Goal: Information Seeking & Learning: Learn about a topic

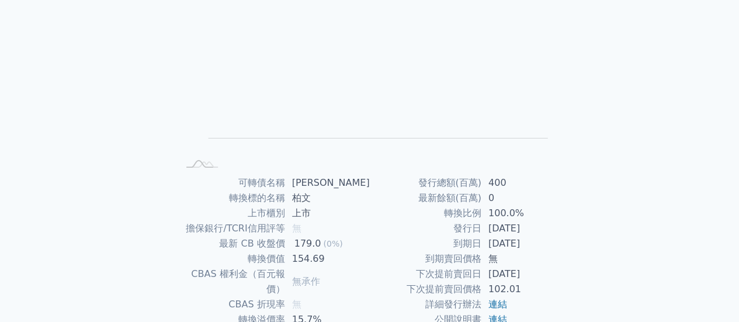
scroll to position [175, 0]
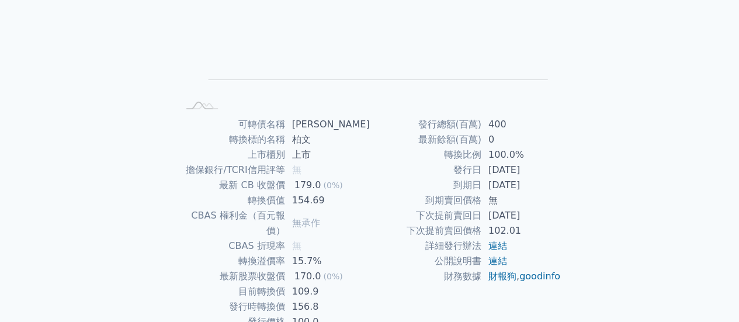
click at [513, 177] on td "2018-01-22" at bounding box center [522, 169] width 80 height 15
drag, startPoint x: 461, startPoint y: 185, endPoint x: 533, endPoint y: 177, distance: 73.0
click at [533, 177] on tbody "發行總額(百萬) 400 最新餘額(百萬) 0 轉換比例 100.0% 發行日 2018-01-22 到期日 2021-01-22 到期賣回價格 無 下次提前…" at bounding box center [466, 200] width 192 height 167
click at [529, 185] on td "2021-01-22" at bounding box center [522, 185] width 80 height 15
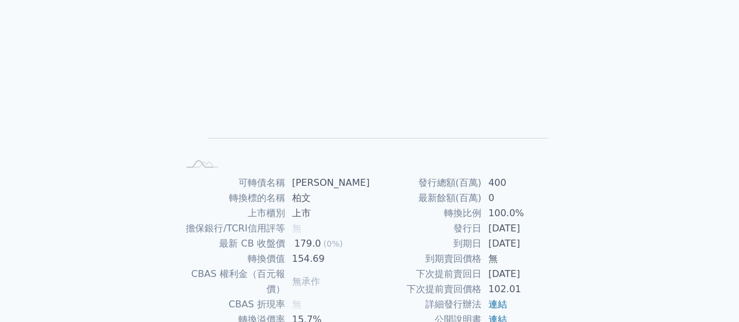
scroll to position [175, 0]
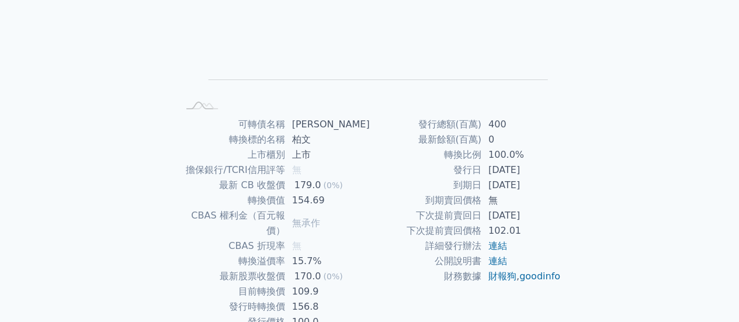
click at [513, 212] on td "2020-01-22" at bounding box center [522, 215] width 80 height 15
drag, startPoint x: 509, startPoint y: 217, endPoint x: 526, endPoint y: 218, distance: 17.5
click at [526, 218] on tr "下次提前賣回日 2020-01-22" at bounding box center [466, 215] width 192 height 15
click at [526, 218] on td "2020-01-22" at bounding box center [522, 215] width 80 height 15
drag, startPoint x: 254, startPoint y: 200, endPoint x: 329, endPoint y: 199, distance: 74.8
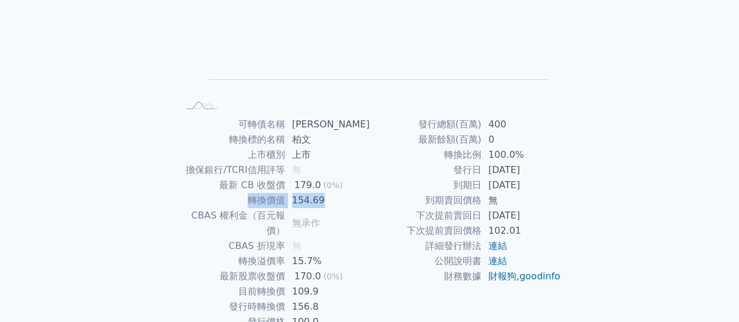
click at [329, 199] on tr "轉換價值 154.69" at bounding box center [274, 200] width 192 height 15
click at [537, 185] on td "2021-01-22" at bounding box center [522, 185] width 80 height 15
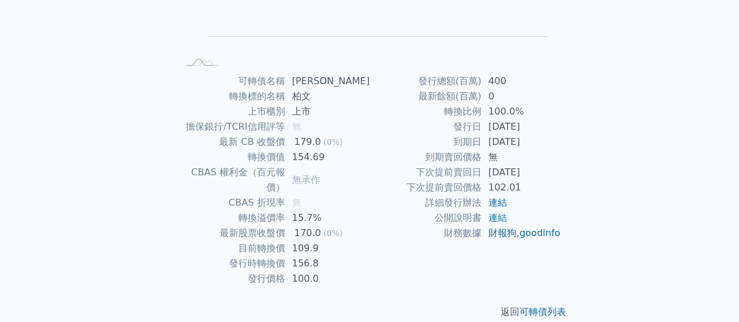
scroll to position [0, 0]
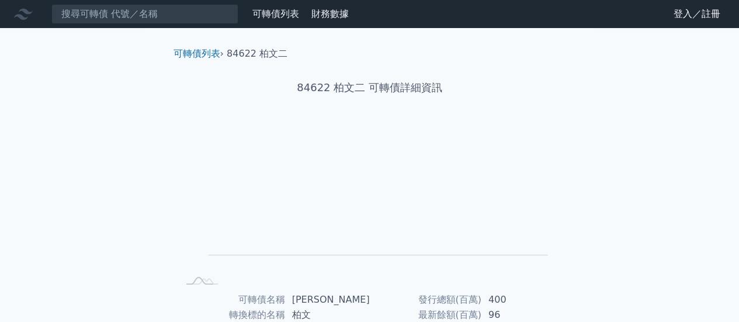
scroll to position [117, 0]
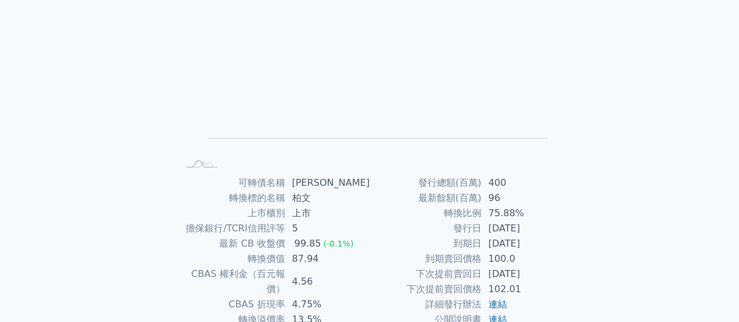
click at [509, 240] on td "2024-01-06" at bounding box center [522, 243] width 80 height 15
drag, startPoint x: 454, startPoint y: 233, endPoint x: 539, endPoint y: 234, distance: 85.4
click at [539, 234] on tr "發行日 2021-01-06" at bounding box center [466, 228] width 192 height 15
click at [539, 234] on td "2021-01-06" at bounding box center [522, 228] width 80 height 15
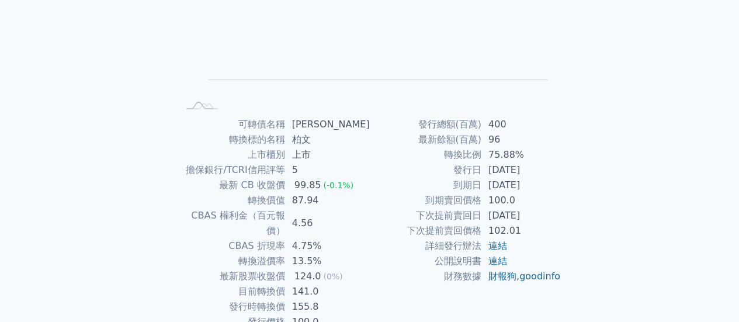
drag, startPoint x: 307, startPoint y: 198, endPoint x: 261, endPoint y: 201, distance: 46.9
click at [303, 198] on td "87.94" at bounding box center [327, 200] width 85 height 15
drag, startPoint x: 235, startPoint y: 200, endPoint x: 311, endPoint y: 198, distance: 76.0
click at [311, 198] on tr "轉換價值 87.94" at bounding box center [274, 200] width 192 height 15
click at [451, 190] on td "到期日" at bounding box center [426, 185] width 112 height 15
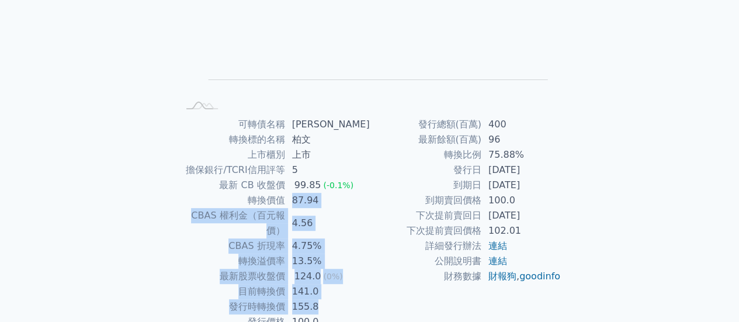
drag, startPoint x: 296, startPoint y: 196, endPoint x: 321, endPoint y: 295, distance: 101.5
click at [321, 295] on tbody "可轉債名稱 柏文二 轉換標的名稱 柏文 上市櫃別 上市 擔保銀行/TCRI信用評等 5 最新 CB 收盤價 99.85 (-0.1%) 轉換價值 87.94 …" at bounding box center [274, 223] width 192 height 213
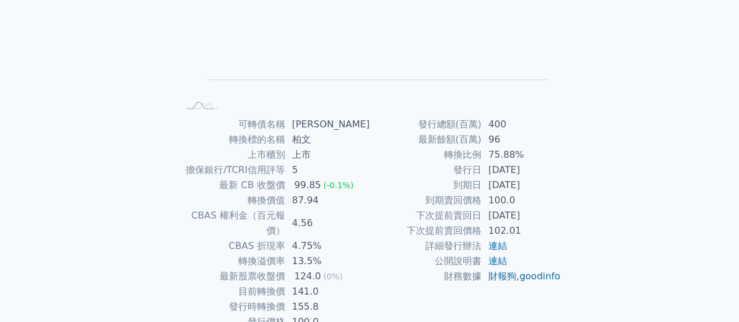
drag, startPoint x: 441, startPoint y: 208, endPoint x: 416, endPoint y: 210, distance: 25.8
click at [440, 208] on td "下次提前賣回日" at bounding box center [426, 215] width 112 height 15
drag, startPoint x: 414, startPoint y: 210, endPoint x: 551, endPoint y: 205, distance: 136.9
click at [552, 205] on tbody "發行總額(百萬) 400 最新餘額(百萬) 96 轉換比例 75.88% 發行日 2021-01-06 到期日 2024-01-06 到期賣回價格 100.0…" at bounding box center [466, 200] width 192 height 167
click at [550, 205] on td "100.0" at bounding box center [522, 200] width 80 height 15
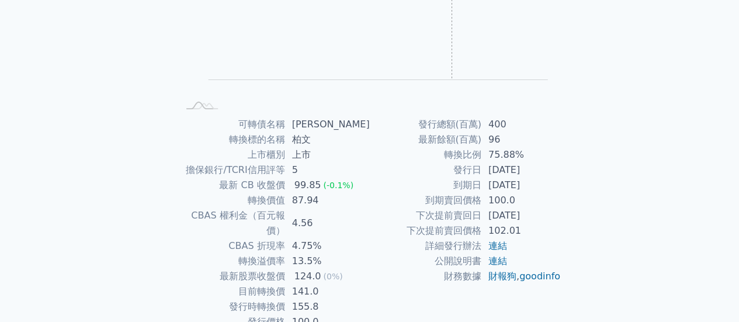
scroll to position [0, 0]
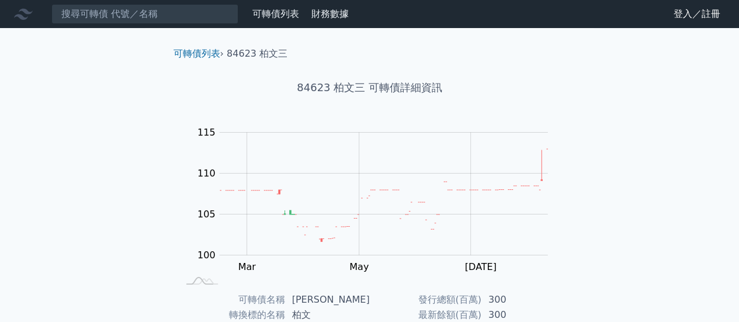
scroll to position [117, 0]
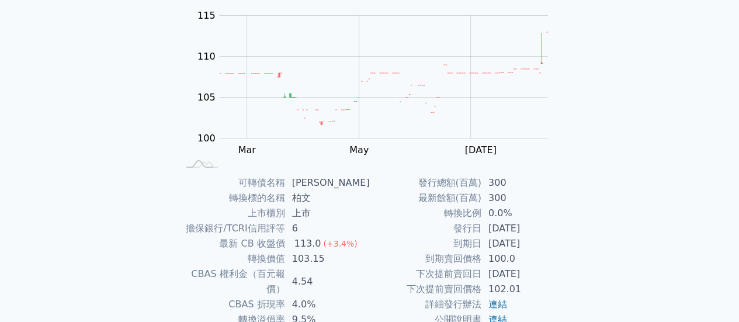
click at [491, 231] on td "[DATE]" at bounding box center [522, 228] width 80 height 15
drag, startPoint x: 360, startPoint y: 236, endPoint x: 549, endPoint y: 243, distance: 188.9
click at [537, 244] on div "可轉債名稱 柏文三 轉換標的名稱 柏文 上市櫃別 上市 擔保銀行/TCRI信用評等 6 最新 CB 收盤價 113.0 (+3.4%) 轉換價值 103.15…" at bounding box center [370, 281] width 412 height 213
click at [563, 240] on div "可轉債名稱 柏文三 轉換標的名稱 柏文 上市櫃別 上市 擔保銀行/TCRI信用評等 6 最新 CB 收盤價 113.0 (+3.4%) 轉換價值 103.15…" at bounding box center [370, 281] width 412 height 213
drag, startPoint x: 506, startPoint y: 238, endPoint x: 531, endPoint y: 238, distance: 25.1
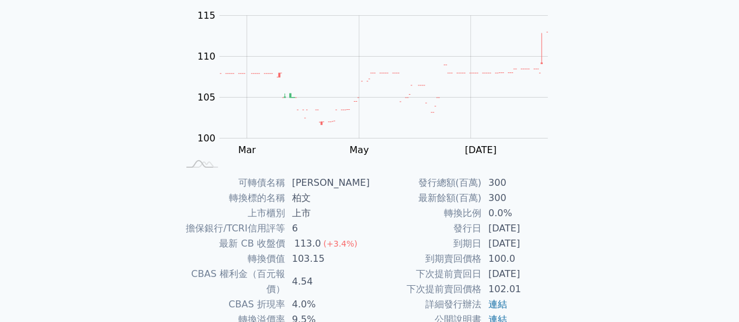
click at [531, 238] on tr "到期日 [DATE]" at bounding box center [466, 243] width 192 height 15
click at [531, 238] on td "[DATE]" at bounding box center [522, 243] width 80 height 15
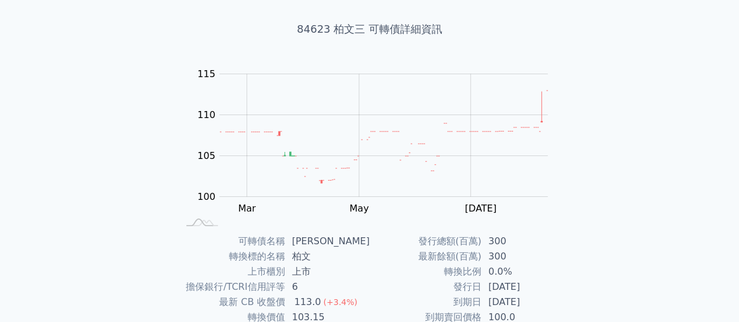
click at [599, 128] on div "可轉債列表 財務數據 可轉債列表 財務數據 登入／註冊 登入／註冊 可轉債列表 › 84623 柏文三 84623 柏文三 可轉債詳細資訊 Zoom Out …" at bounding box center [369, 220] width 739 height 556
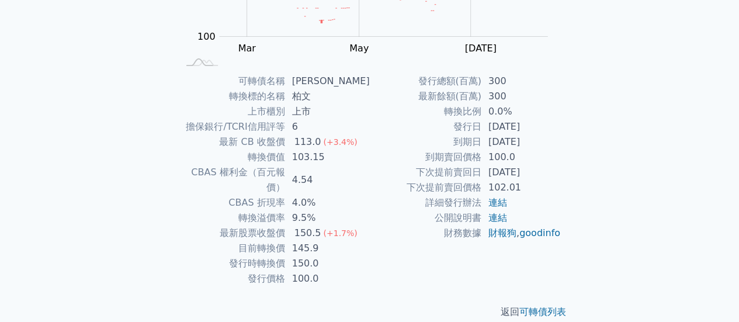
scroll to position [0, 0]
